Goal: Task Accomplishment & Management: Manage account settings

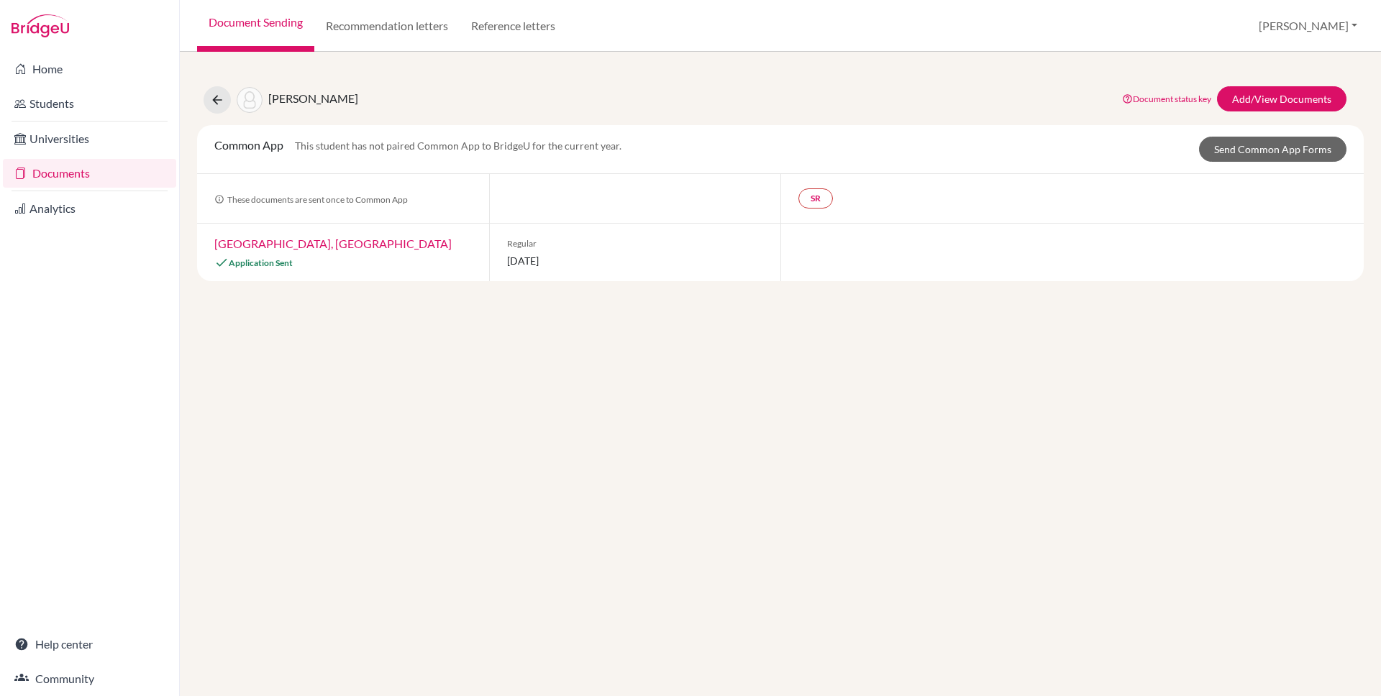
click at [65, 176] on link "Documents" at bounding box center [89, 173] width 173 height 29
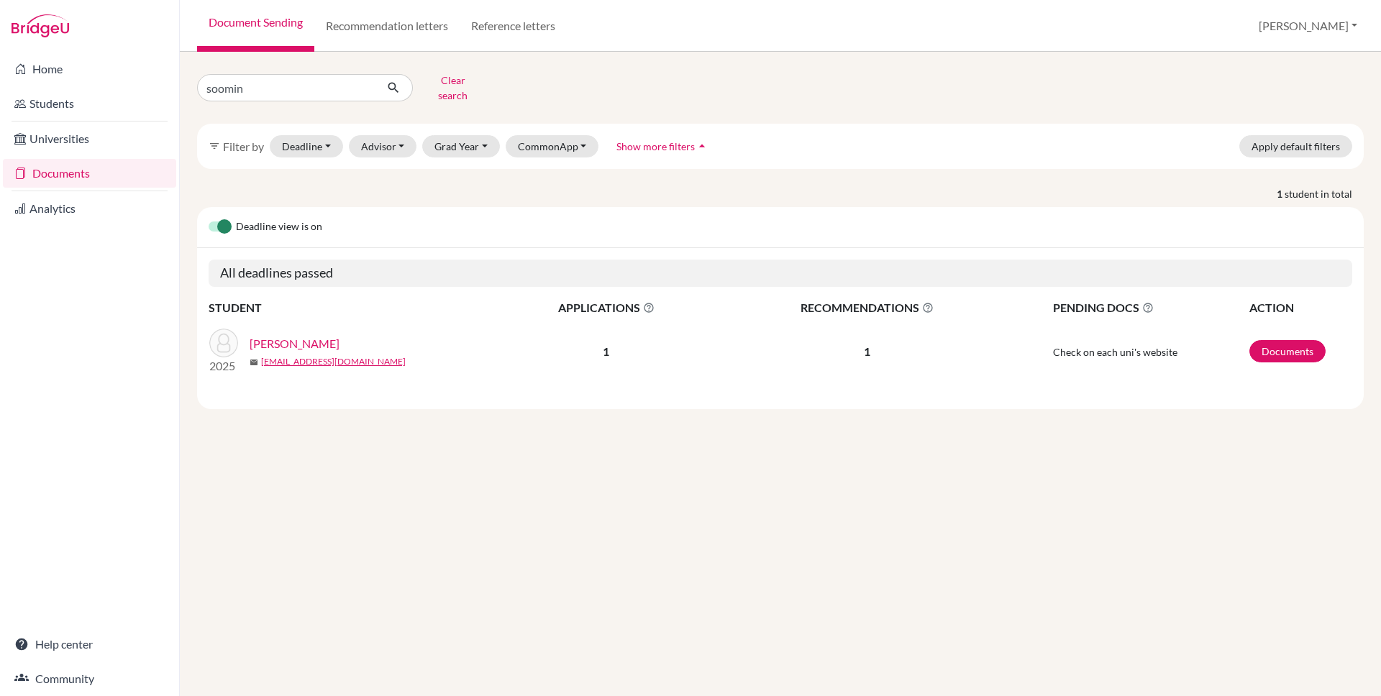
click at [76, 171] on link "Documents" at bounding box center [89, 173] width 173 height 29
click at [267, 87] on input "soomin" at bounding box center [286, 87] width 178 height 27
click at [450, 76] on button "Clear search" at bounding box center [453, 87] width 80 height 37
